Goal: Complete application form: Complete application form

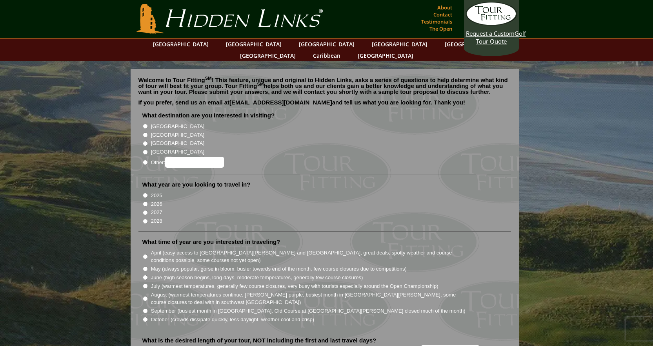
click at [145, 160] on input "Other:" at bounding box center [145, 162] width 5 height 5
radio input "true"
click at [144, 193] on input "2025" at bounding box center [145, 195] width 5 height 5
radio input "true"
click at [144, 315] on li "October (crowds dissipate quickly, less daylight, weather cool and crisp)" at bounding box center [327, 319] width 371 height 9
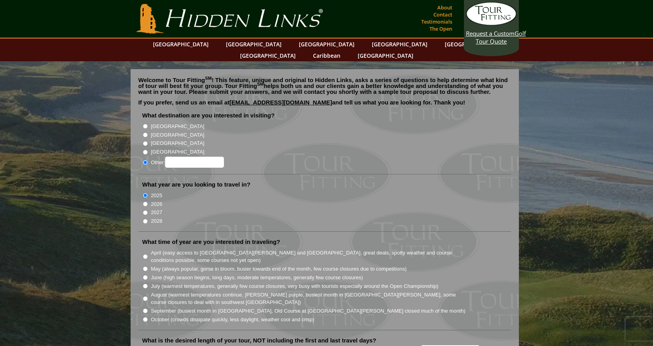
click at [144, 316] on input "October (crowds dissipate quickly, less daylight, weather cool and crisp)" at bounding box center [145, 318] width 5 height 5
radio input "true"
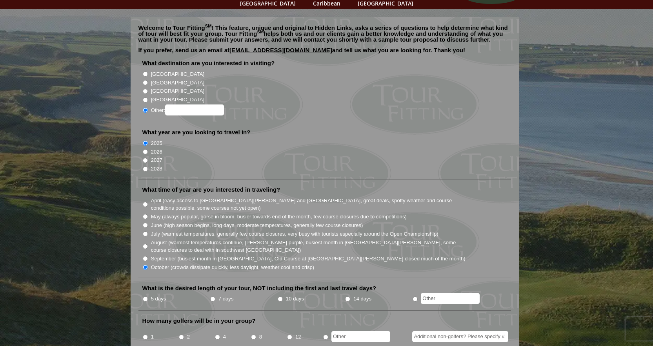
scroll to position [78, 0]
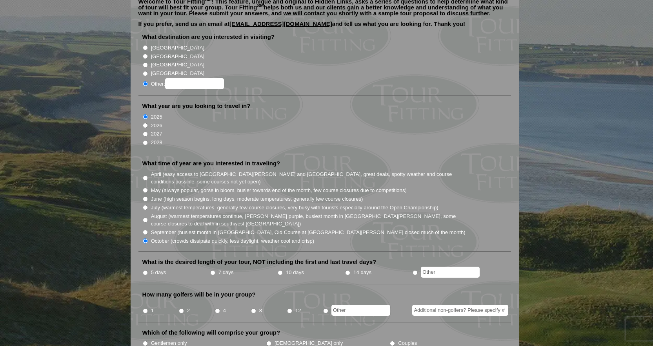
click at [145, 270] on input "5 days" at bounding box center [145, 272] width 5 height 5
radio input "true"
click at [180, 308] on input "2" at bounding box center [181, 310] width 5 height 5
radio input "true"
click at [144, 340] on input "Gentlemen only" at bounding box center [145, 342] width 5 height 5
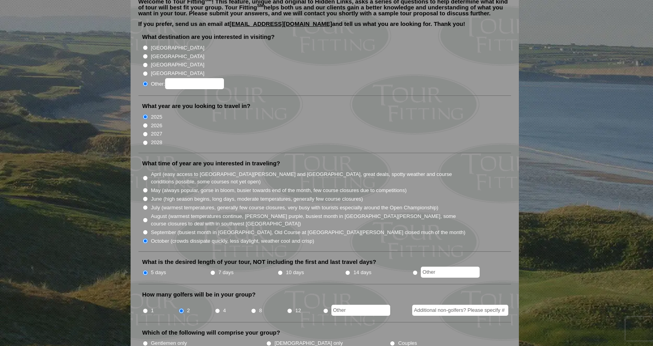
radio input "true"
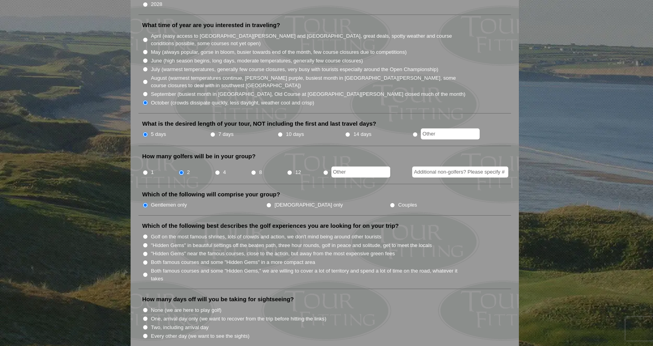
scroll to position [235, 0]
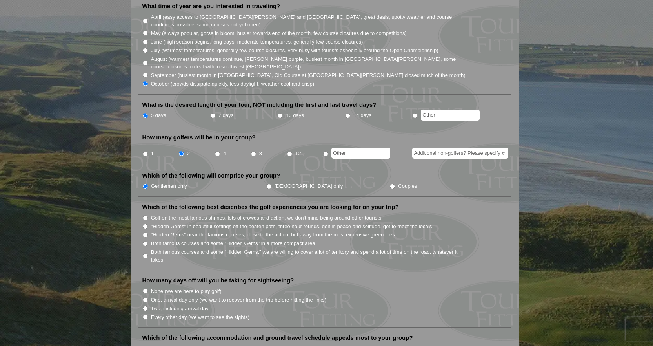
click at [145, 213] on li "Golf on the most famous shrines, lots of crowds and action, we don't mind being…" at bounding box center [327, 217] width 371 height 9
click at [144, 215] on input "Golf on the most famous shrines, lots of crowds and action, we don't mind being…" at bounding box center [145, 217] width 5 height 5
radio input "true"
click at [146, 241] on input "Both famous courses and some "Hidden Gems" in a more compact area" at bounding box center [145, 243] width 5 height 5
radio input "true"
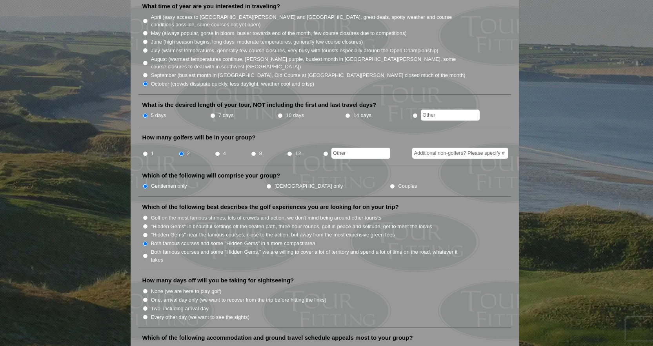
click at [145, 253] on input "Both famous courses and some "Hidden Gems," we are willing to cover a lot of te…" at bounding box center [145, 255] width 5 height 5
radio input "true"
click at [145, 297] on input "One, arrival day only (we want to recover from the trip before hitting the link…" at bounding box center [145, 299] width 5 height 5
radio input "true"
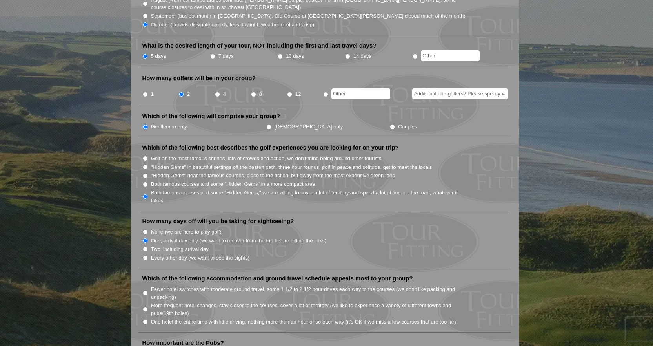
scroll to position [314, 0]
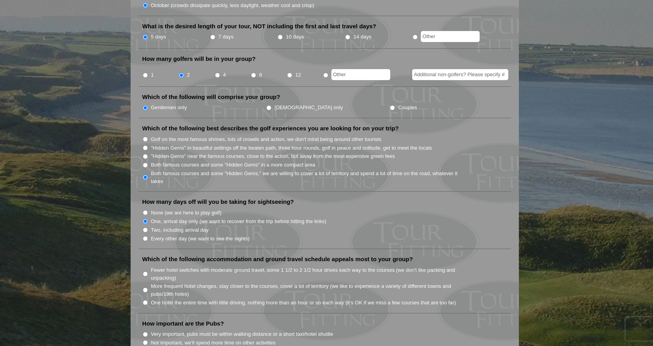
click at [143, 271] on input "Fewer hotel switches with moderate ground travel, some 1 1/2 to 2 1/2 hour driv…" at bounding box center [145, 273] width 5 height 5
radio input "true"
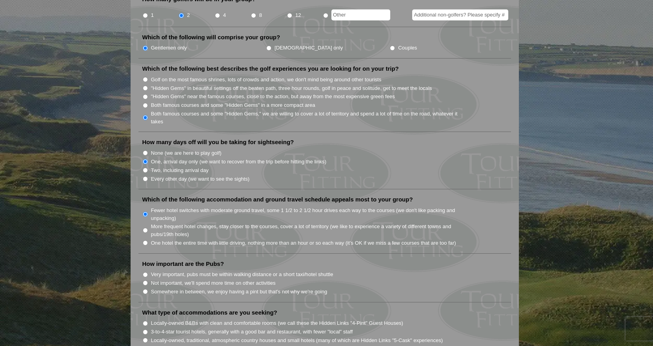
scroll to position [392, 0]
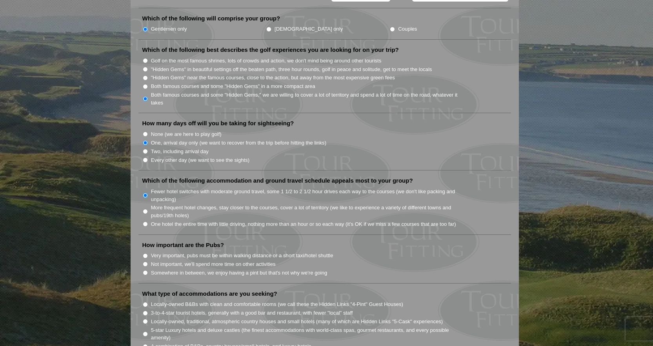
click at [144, 253] on input "Very important, pubs must be within walking distance or a short taxi/hotel shut…" at bounding box center [145, 255] width 5 height 5
radio input "true"
click at [144, 270] on input "Somewhere in between, we enjoy having a pint but that's not why we're going" at bounding box center [145, 272] width 5 height 5
radio input "true"
click at [145, 331] on input "5-star Luxury hotels and deluxe castles (the finest accommodations with world-c…" at bounding box center [145, 333] width 5 height 5
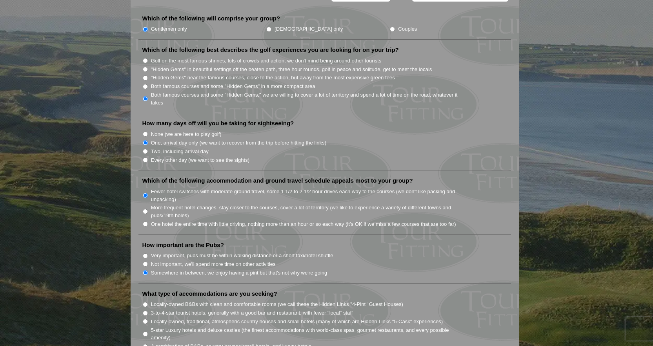
radio input "true"
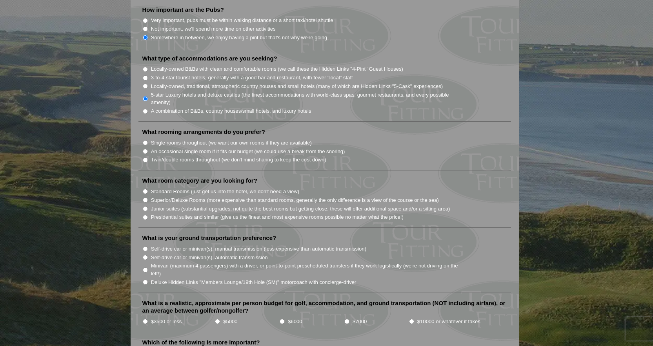
scroll to position [627, 0]
click at [143, 140] on input "Single rooms throughout (we want our own rooms if they are available)" at bounding box center [145, 142] width 5 height 5
radio input "true"
click at [146, 188] on input "Standard Rooms (just get us into the hotel, we don't need a view)" at bounding box center [145, 190] width 5 height 5
radio input "true"
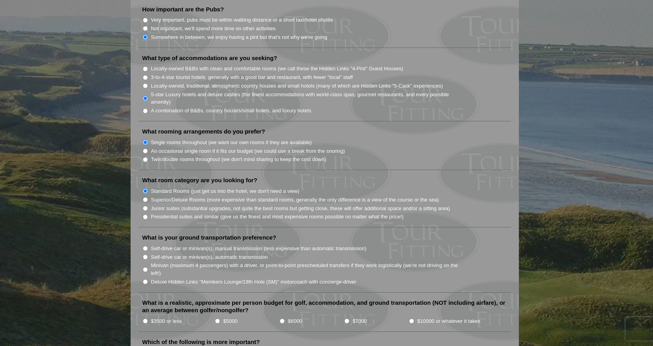
click at [147, 245] on input "Self-drive car or minivan(s), manual transmission (less expensive than automati…" at bounding box center [145, 247] width 5 height 5
radio input "true"
click at [215, 318] on input "$5000" at bounding box center [217, 320] width 5 height 5
radio input "true"
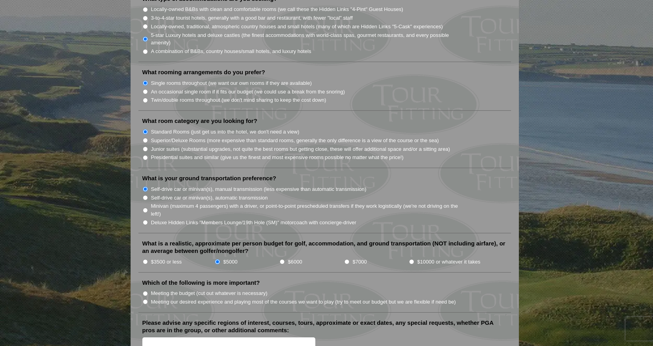
scroll to position [706, 0]
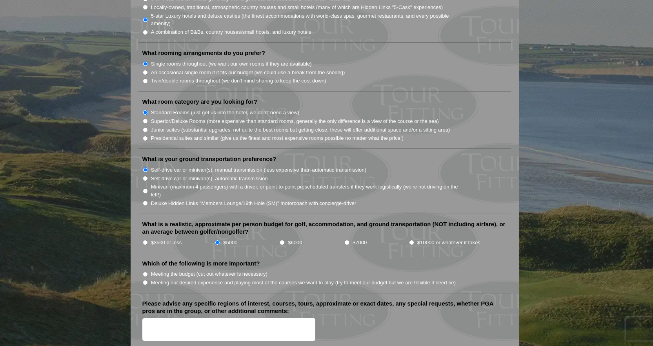
click at [142, 278] on li "Meeting our desired experience and playing most of the courses we want to play …" at bounding box center [327, 282] width 371 height 9
click at [145, 280] on input "Meeting our desired experience and playing most of the courses we want to play …" at bounding box center [145, 282] width 5 height 5
radio input "true"
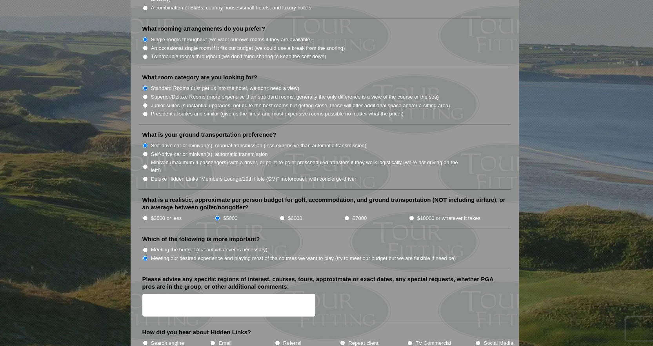
scroll to position [784, 0]
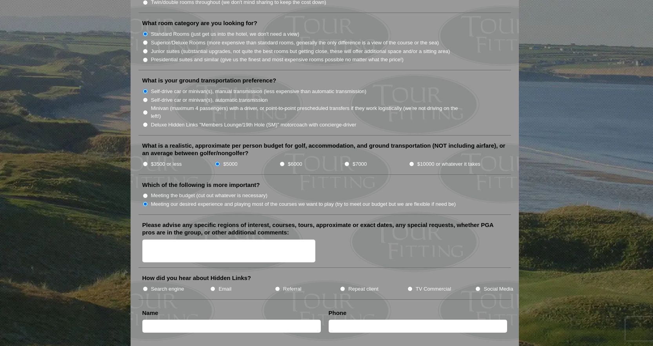
click at [144, 286] on input "Search engine" at bounding box center [145, 288] width 5 height 5
radio input "true"
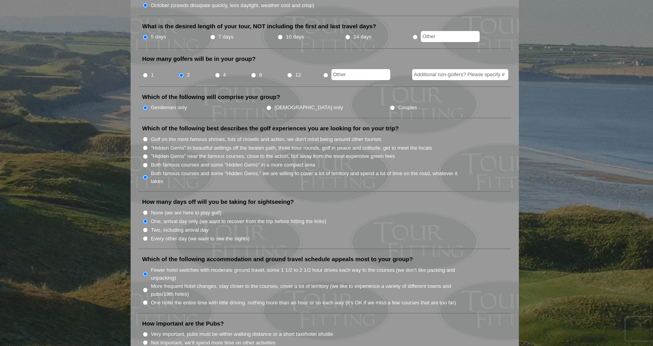
scroll to position [0, 0]
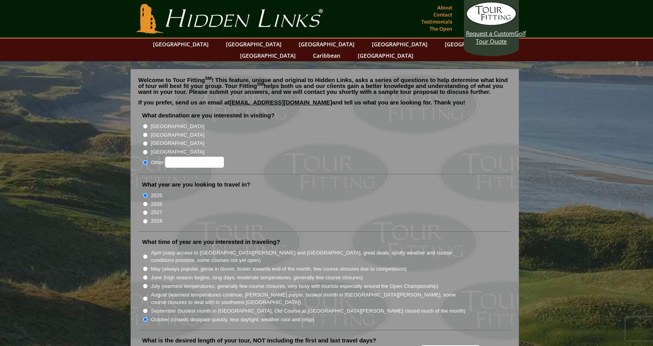
click at [183, 156] on input "Other:" at bounding box center [194, 161] width 59 height 11
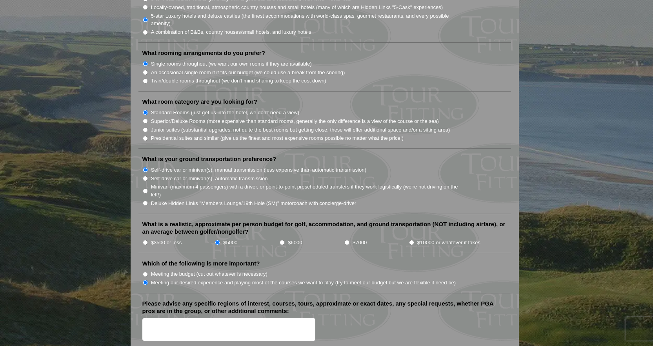
scroll to position [863, 0]
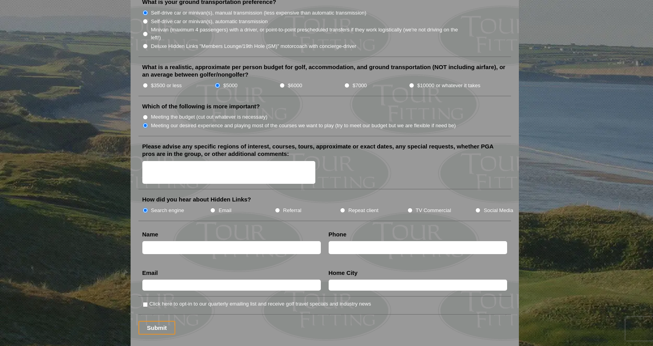
type input "Caribbean"
click at [231, 241] on input "text" at bounding box center [231, 247] width 178 height 13
type input "William A. Mills III"
type input "3619452678"
type input "[EMAIL_ADDRESS][DOMAIN_NAME]"
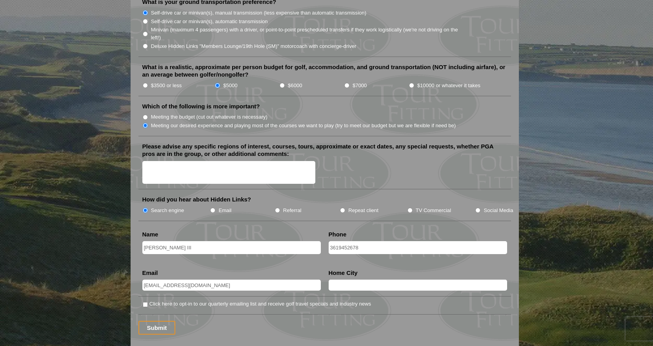
type input "[DATE]"
type input "[PERSON_NAME]"
click at [159, 320] on input "Submit" at bounding box center [156, 327] width 37 height 14
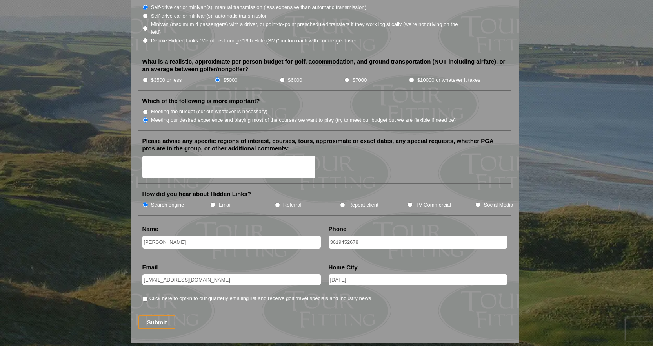
scroll to position [863, 0]
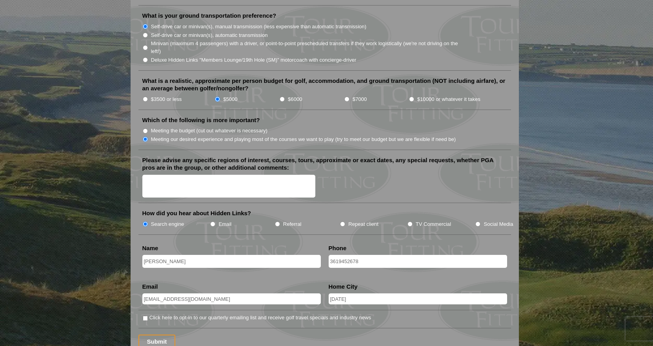
click at [228, 175] on textarea "Please advise any specific regions of interest, courses, tours, approximate or …" at bounding box center [228, 186] width 173 height 23
type textarea "Would like either [GEOGRAPHIC_DATA] or [GEOGRAPHIC_DATA]. Staying in all includ…"
click at [282, 96] on input "$6000" at bounding box center [282, 98] width 5 height 5
radio input "true"
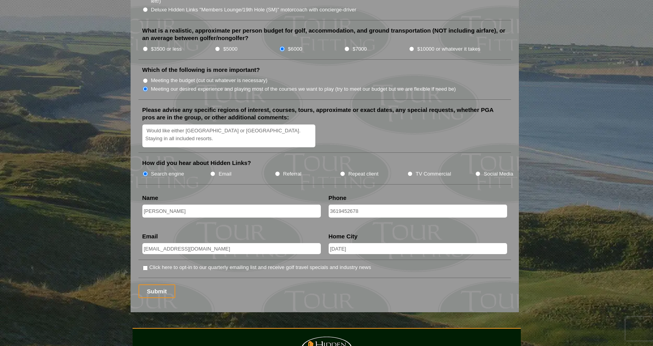
scroll to position [1020, 0]
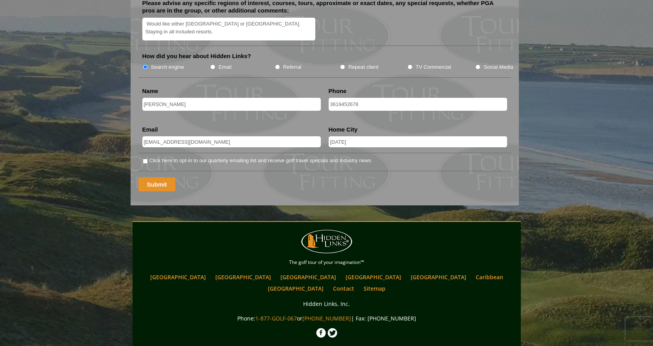
click at [167, 177] on input "Submit" at bounding box center [156, 184] width 37 height 14
